Goal: Find specific page/section: Find specific page/section

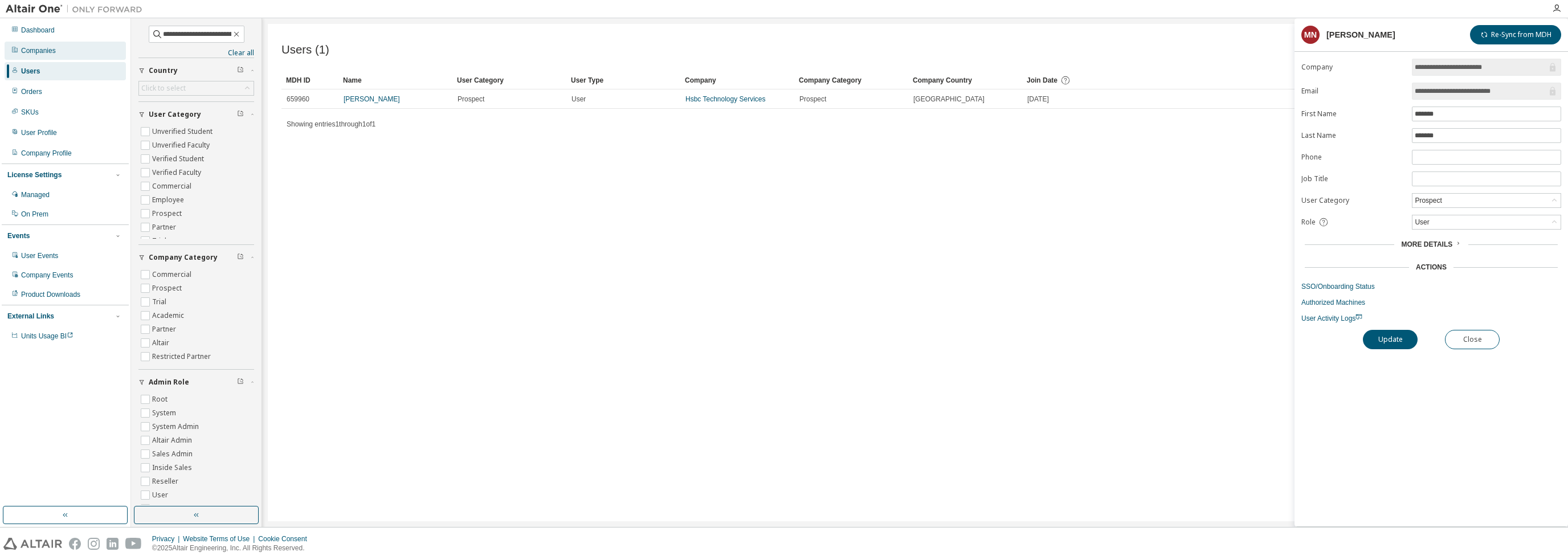
click at [61, 50] on div "Companies" at bounding box center [65, 50] width 121 height 18
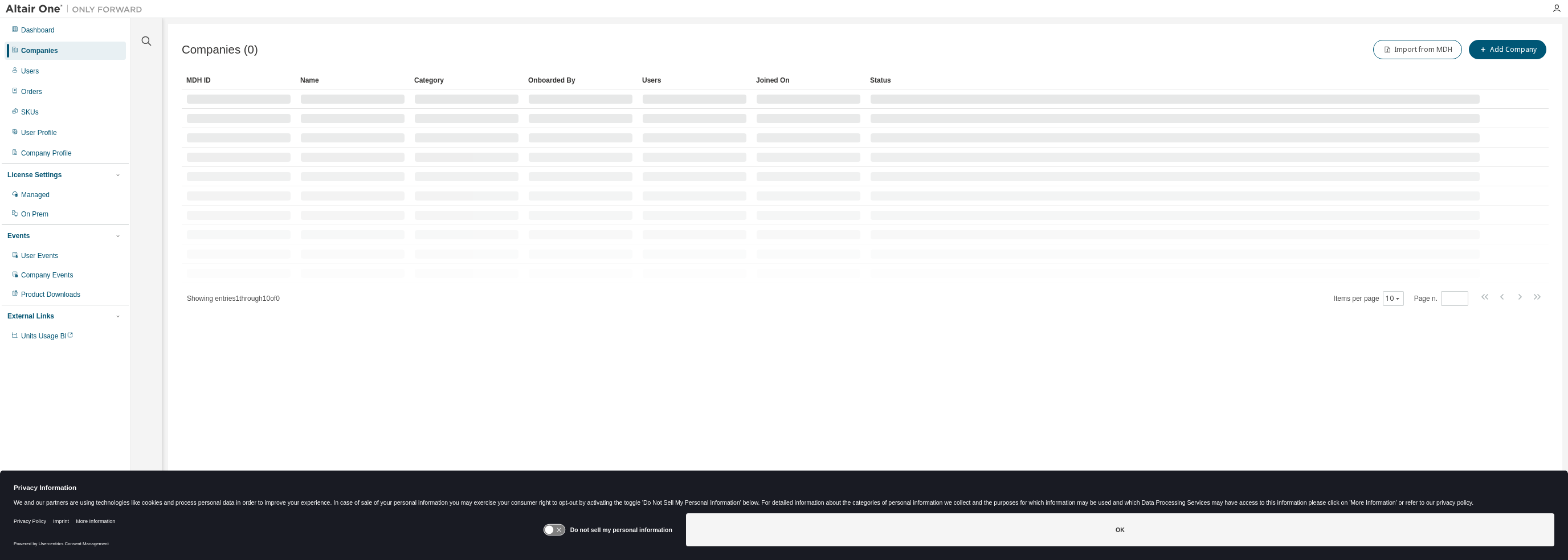
click at [562, 531] on icon at bounding box center [553, 530] width 21 height 11
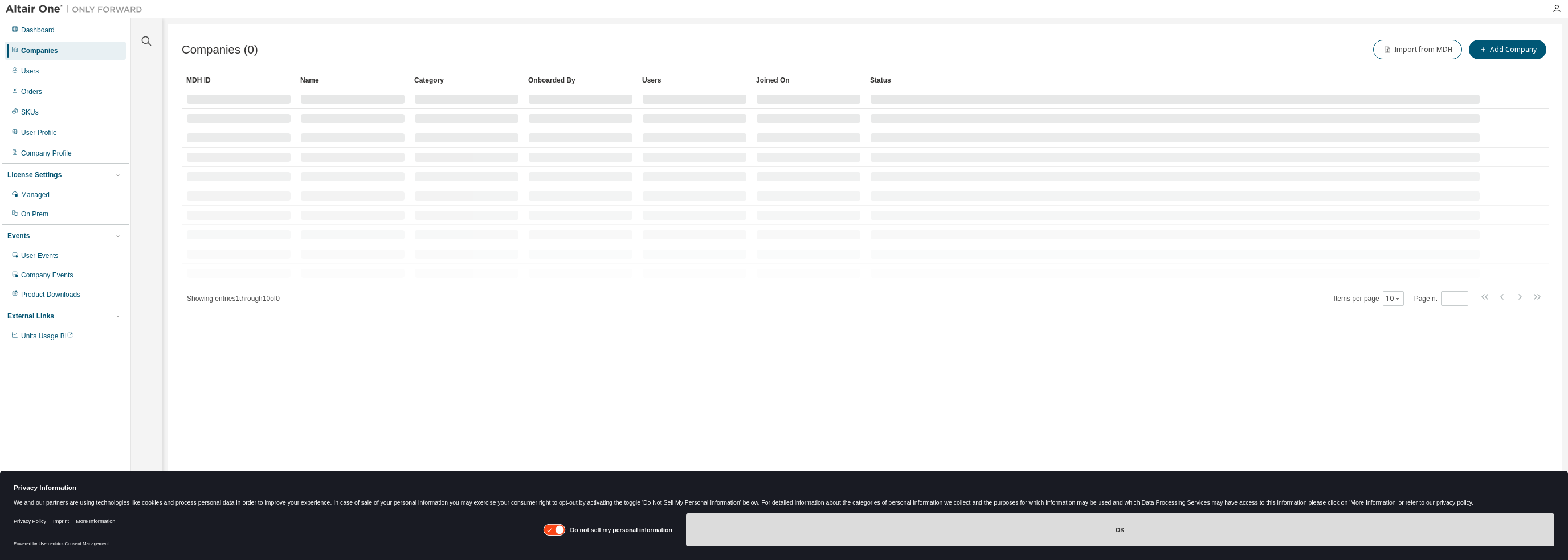
click at [905, 533] on button "OK" at bounding box center [1120, 530] width 868 height 33
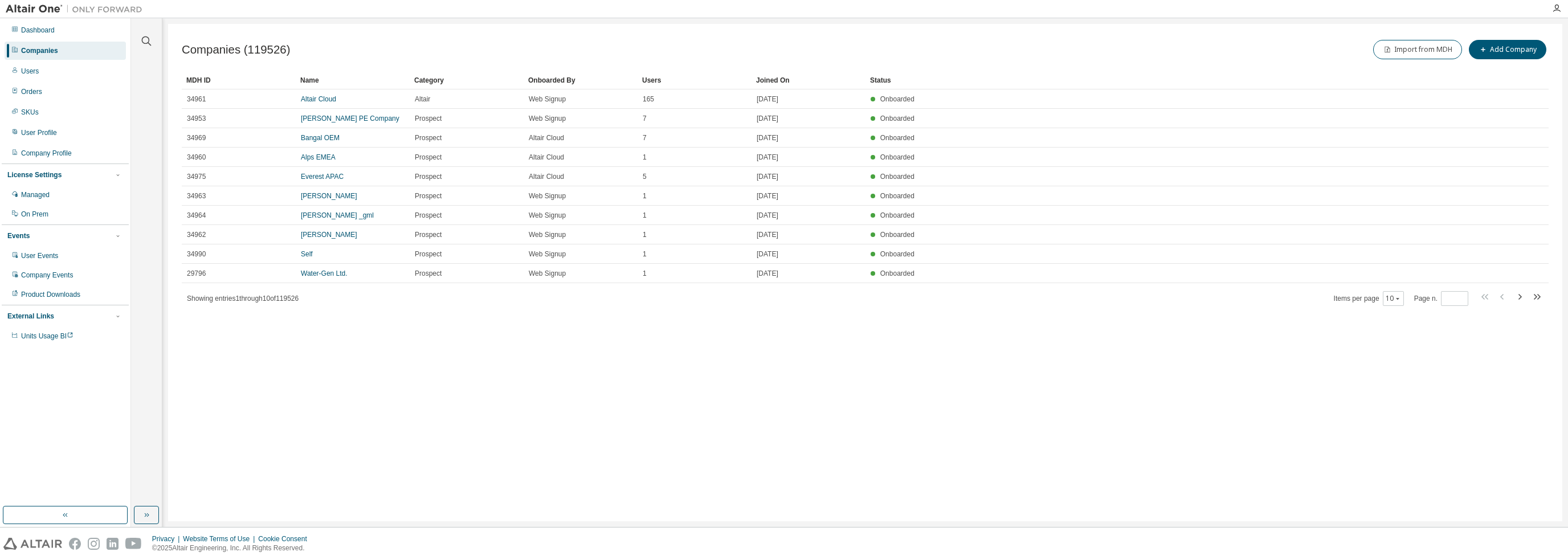
click at [141, 34] on div at bounding box center [146, 34] width 28 height 29
click at [146, 37] on icon "button" at bounding box center [146, 41] width 13 height 13
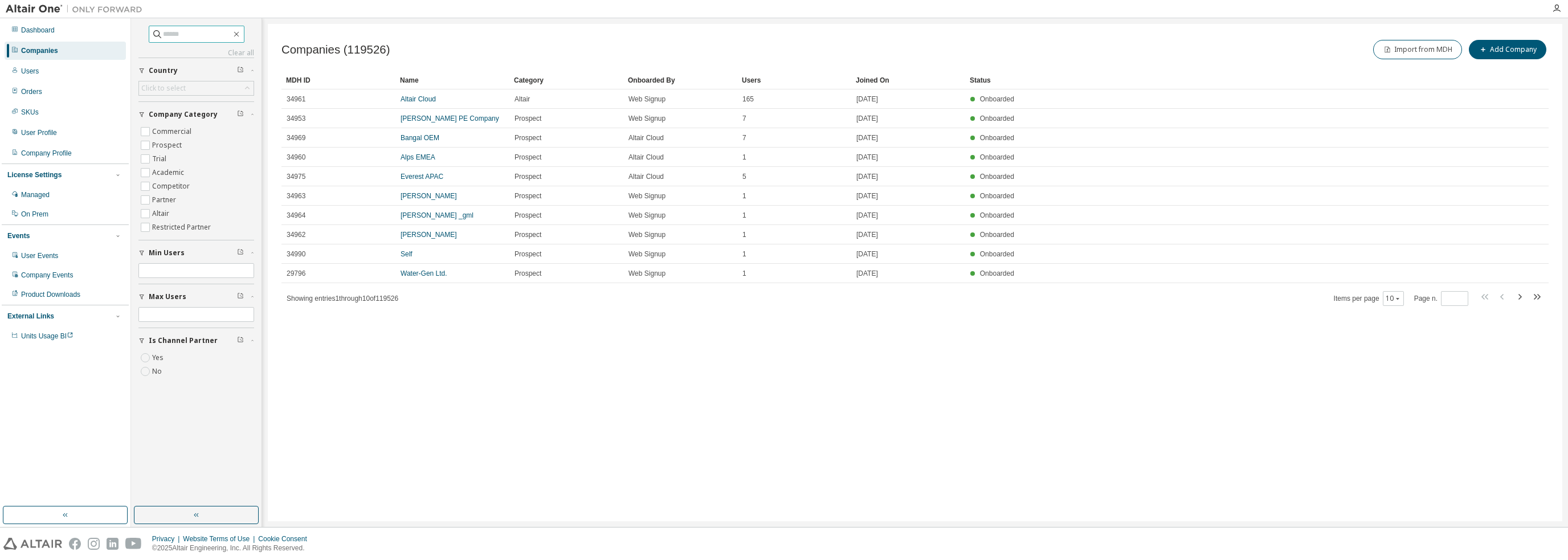
click at [196, 29] on input "text" at bounding box center [197, 34] width 68 height 12
type input "****"
click at [1519, 300] on icon "button" at bounding box center [1519, 297] width 13 height 13
click at [1521, 299] on icon "button" at bounding box center [1519, 306] width 13 height 13
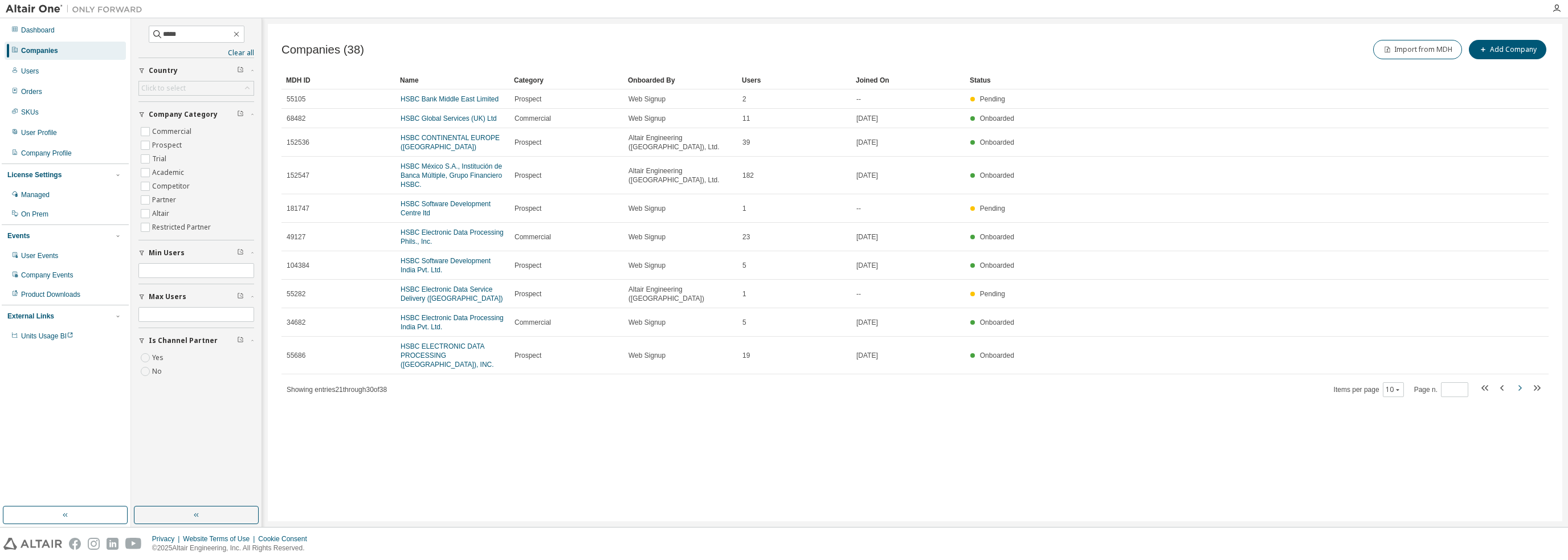
click at [1521, 297] on tr "55282 HSBC Electronic Data Service Delivery ([GEOGRAPHIC_DATA]) Prospect Altair…" at bounding box center [915, 294] width 1267 height 29
click at [1520, 381] on icon "button" at bounding box center [1519, 388] width 13 height 13
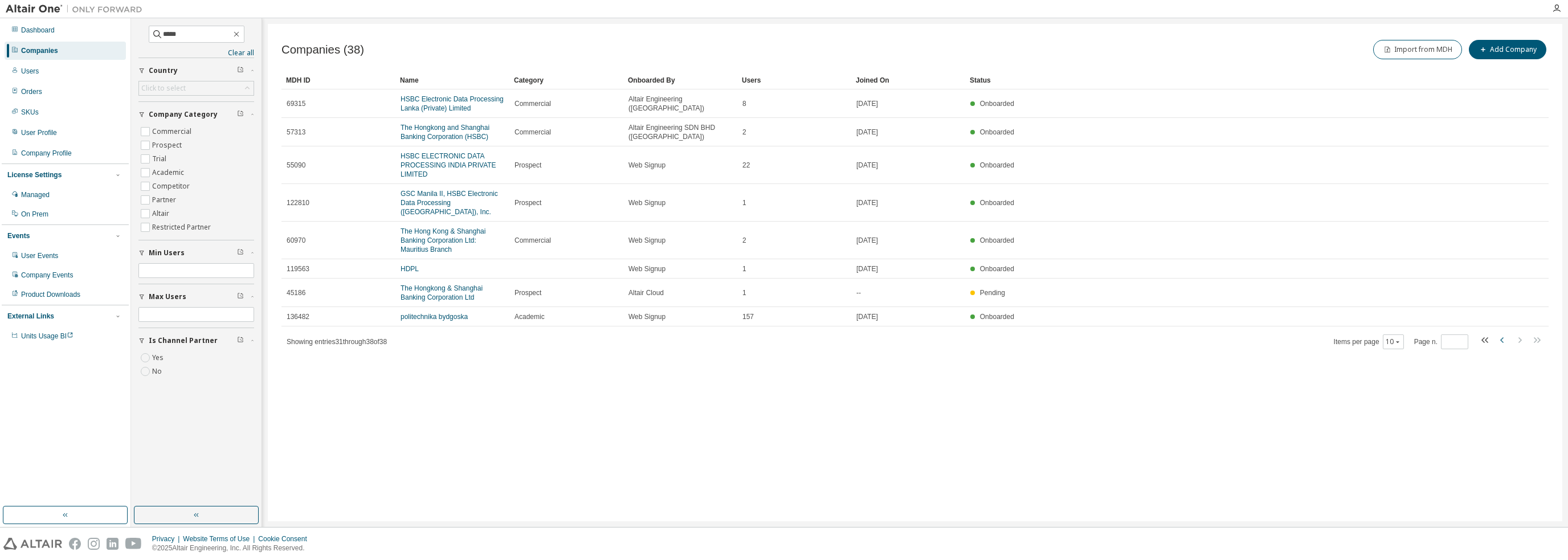
click at [1502, 333] on icon "button" at bounding box center [1502, 340] width 13 height 13
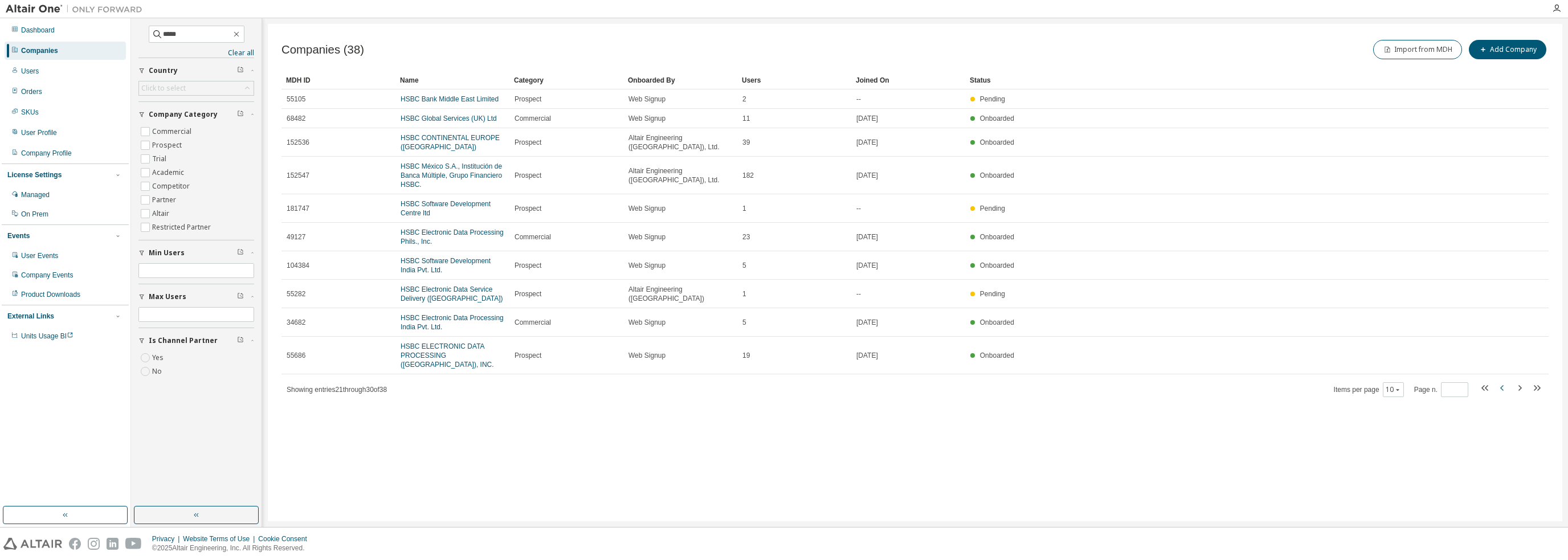
click at [1502, 385] on icon "button" at bounding box center [1502, 388] width 3 height 6
type input "*"
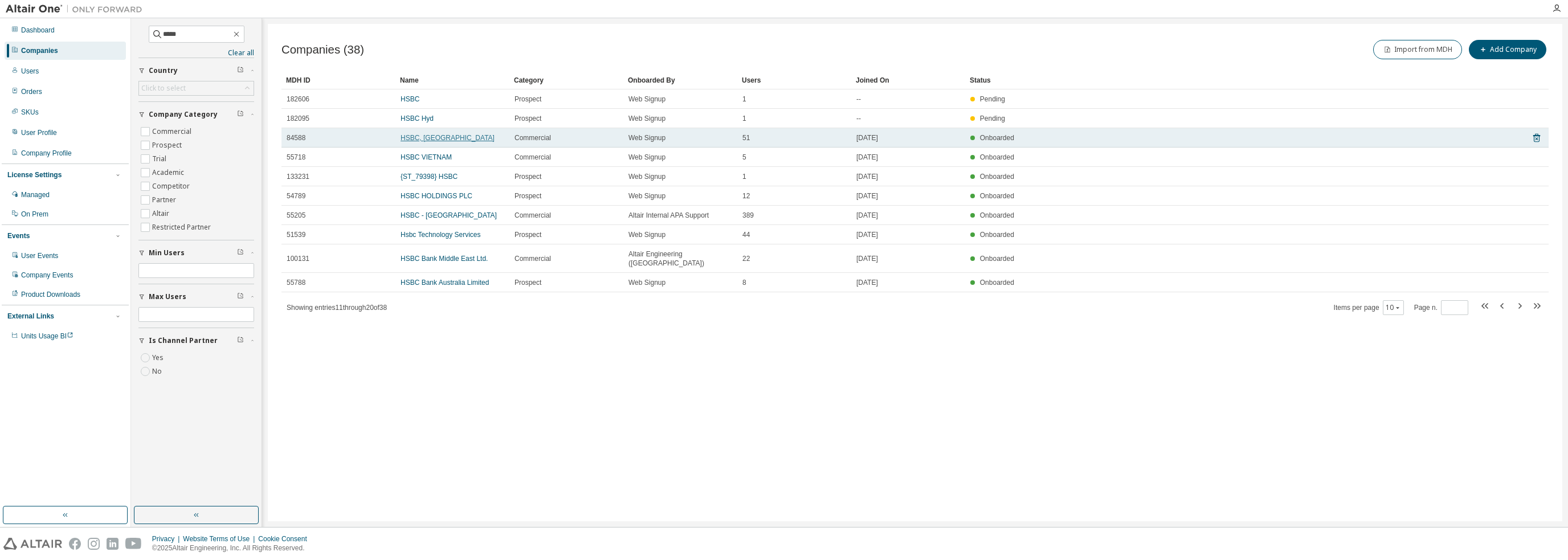
click at [417, 137] on link "HSBC, [GEOGRAPHIC_DATA]" at bounding box center [447, 137] width 94 height 8
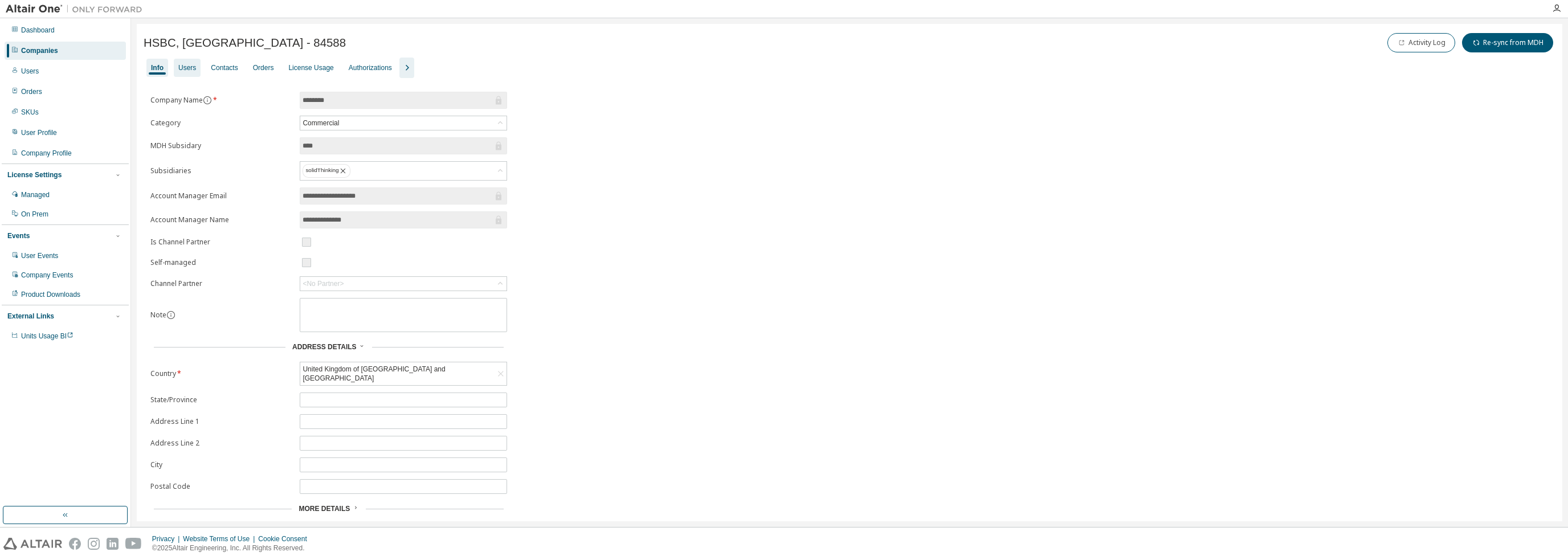
click at [192, 66] on div "Users" at bounding box center [187, 67] width 18 height 9
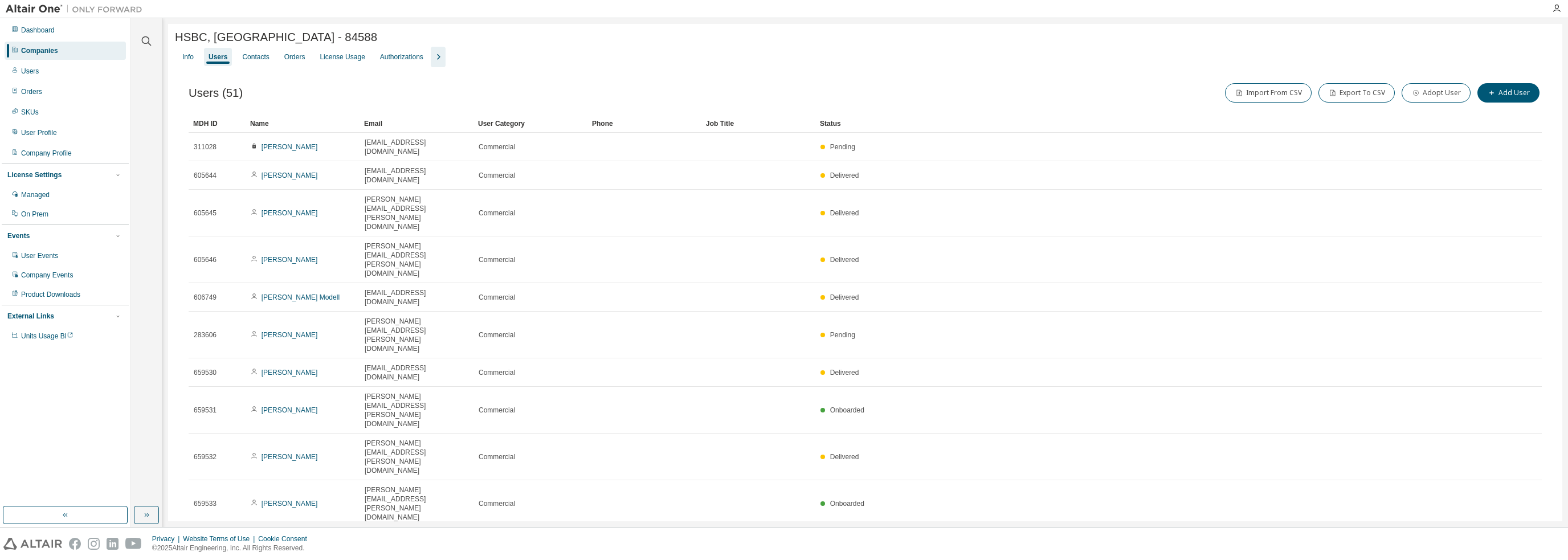
click at [698, 474] on div "HSBC, [GEOGRAPHIC_DATA] - 84588 Clear Load Save Save As Field Operator Value Se…" at bounding box center [865, 304] width 1394 height 563
